Goal: Task Accomplishment & Management: Manage account settings

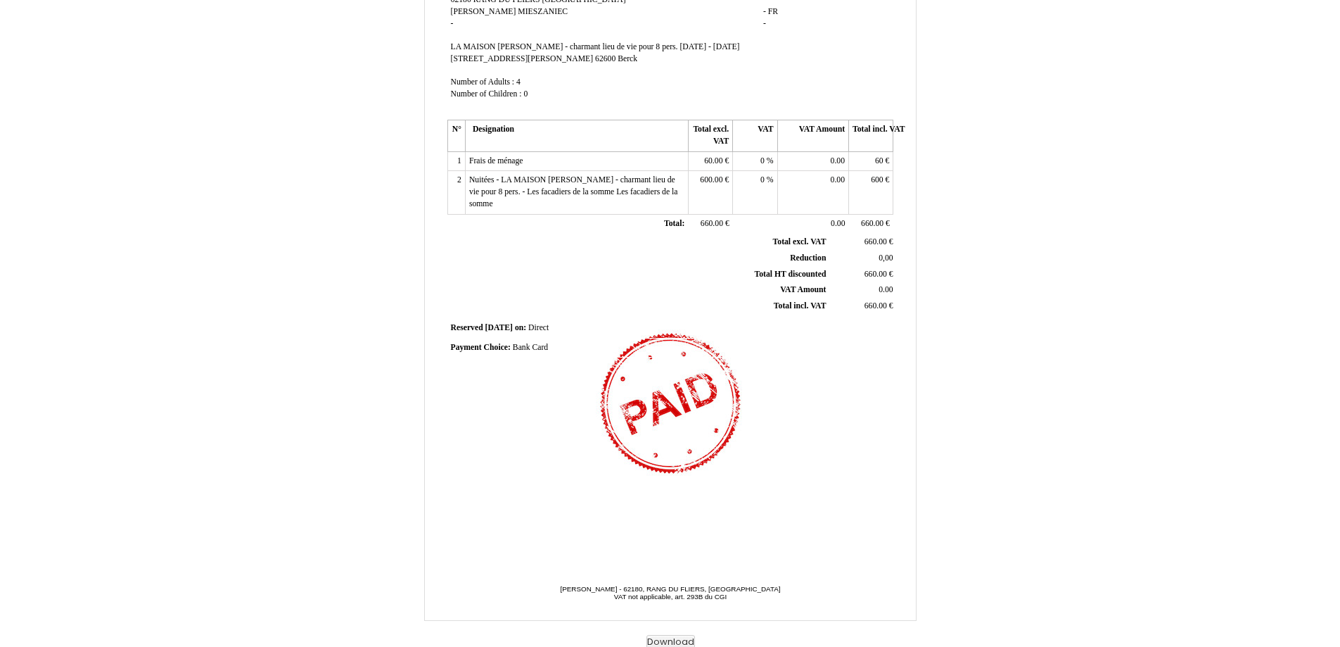
scroll to position [181, 0]
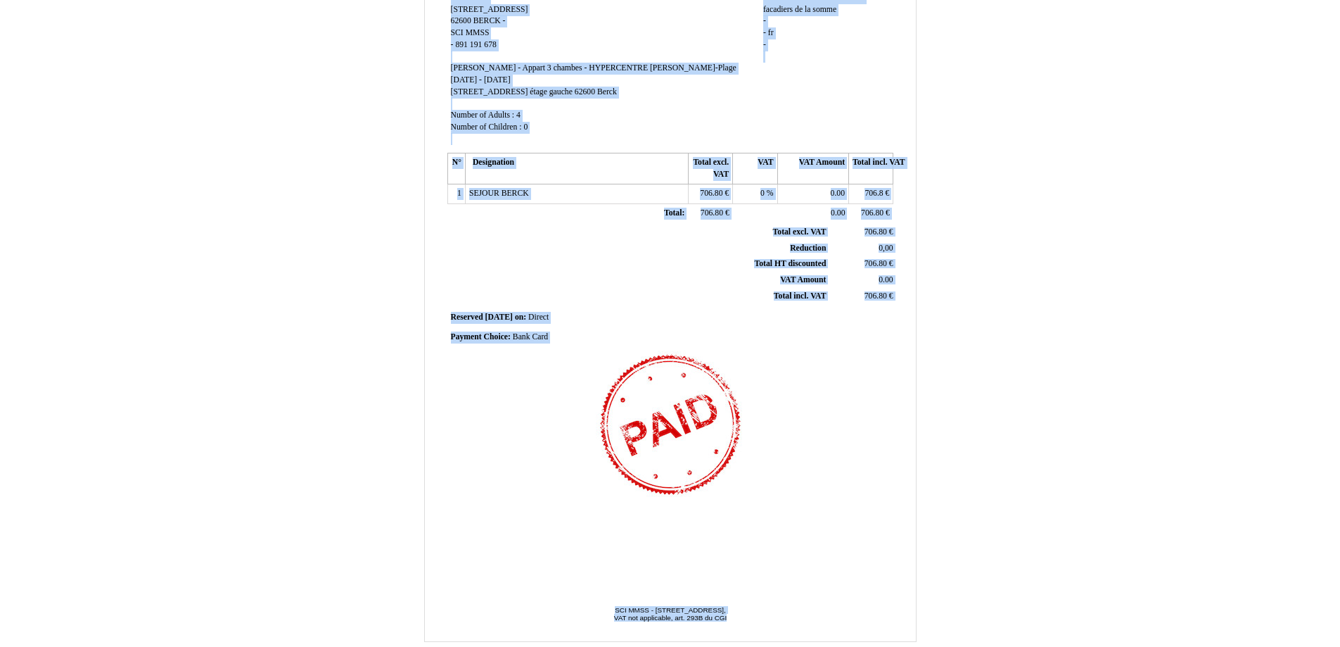
scroll to position [181, 0]
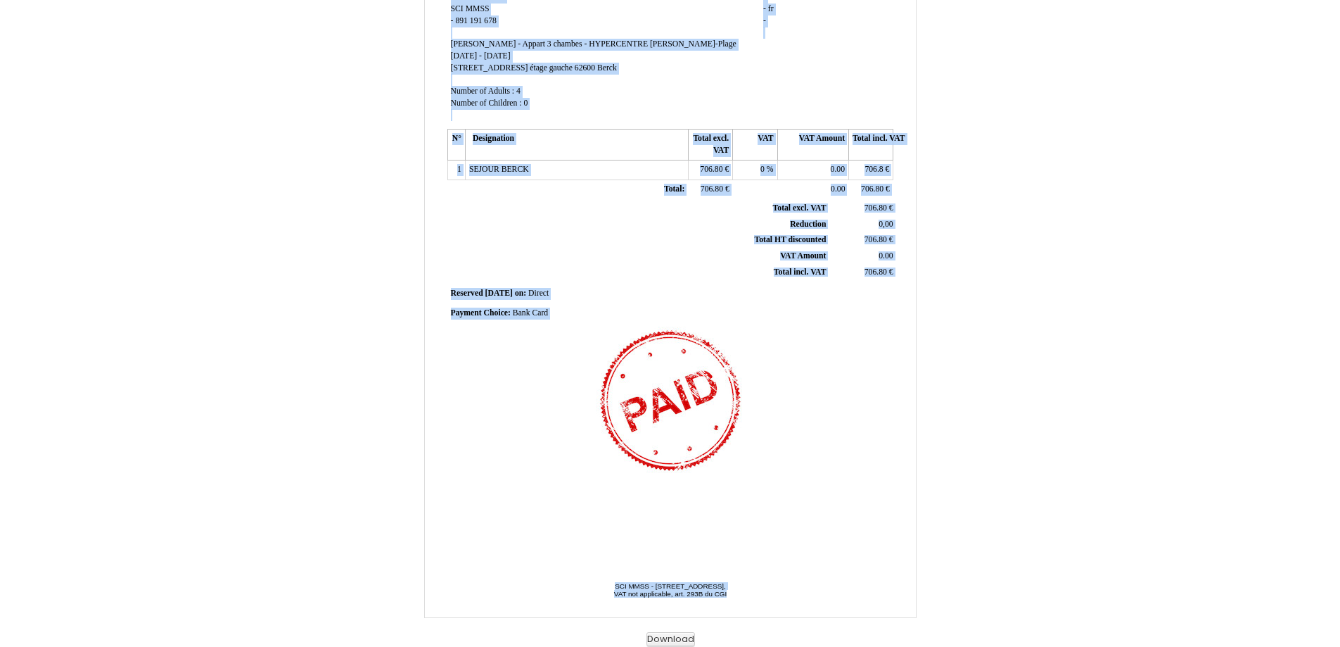
drag, startPoint x: 445, startPoint y: 68, endPoint x: 756, endPoint y: 607, distance: 622.6
click at [756, 609] on div "Invoice Invoice N° 6284519 6284519 Creation date 24 July 2025 Seller: Seller: S…" at bounding box center [670, 251] width 491 height 732
copy div "Invoice N° 6284519 Creation date 24 July 2025 Seller: SCI MMSS 68 RUE ROTHSCHIL…"
